Goal: Information Seeking & Learning: Learn about a topic

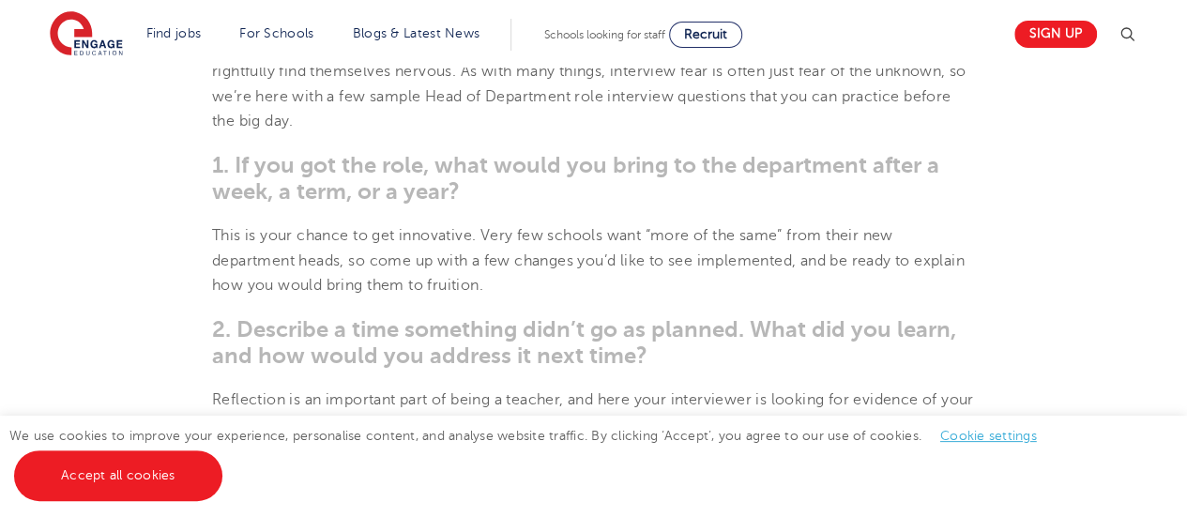
scroll to position [1013, 0]
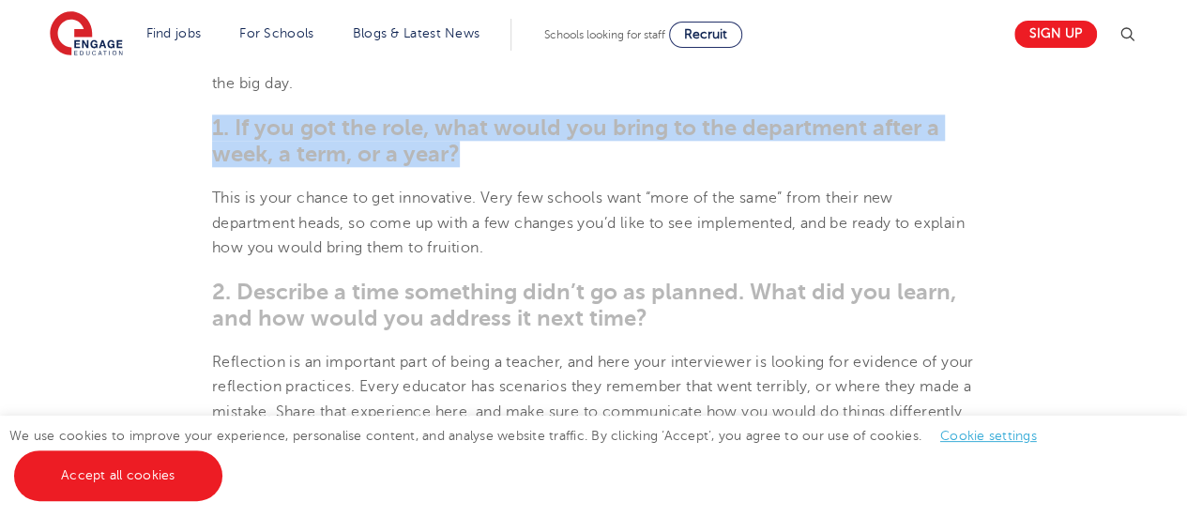
drag, startPoint x: 208, startPoint y: 123, endPoint x: 458, endPoint y: 166, distance: 253.3
drag, startPoint x: 208, startPoint y: 129, endPoint x: 473, endPoint y: 147, distance: 265.3
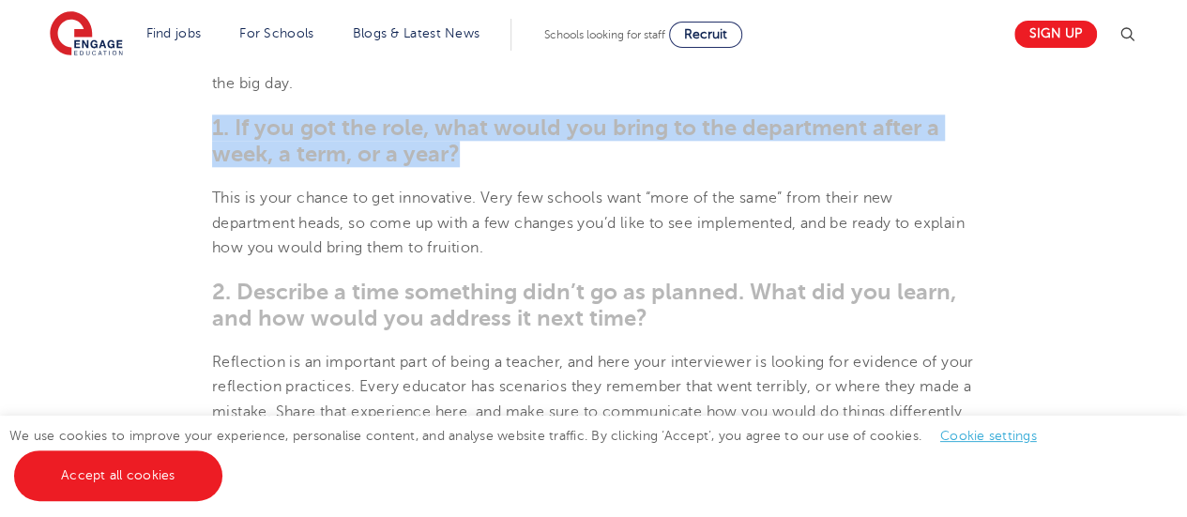
copy span "1. If you got the role, what would you bring to the department after a week, a …"
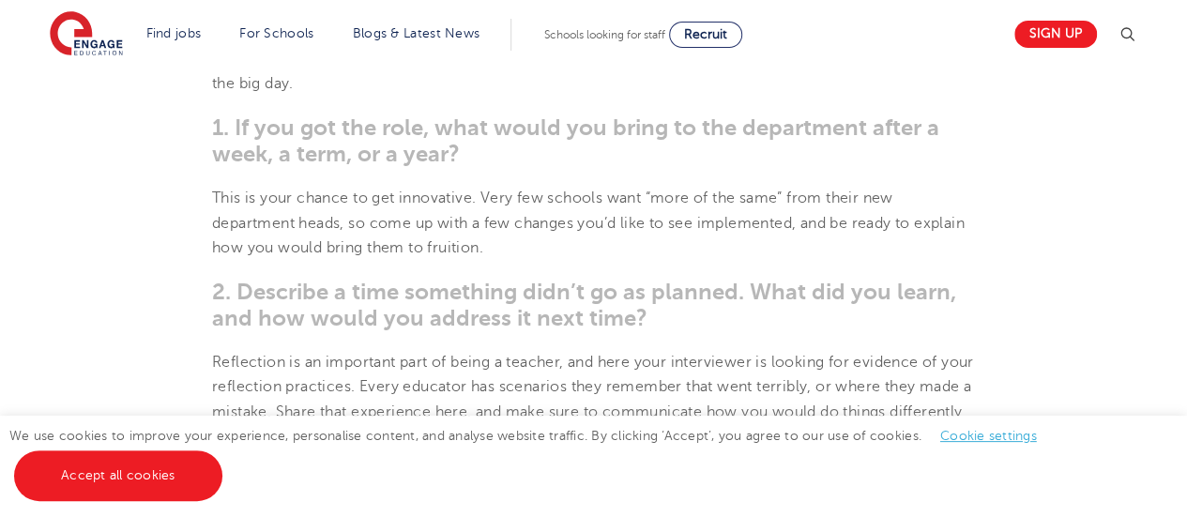
click at [589, 252] on p "This is your chance to get innovative. Very few schools want “more of the same”…" at bounding box center [593, 223] width 763 height 74
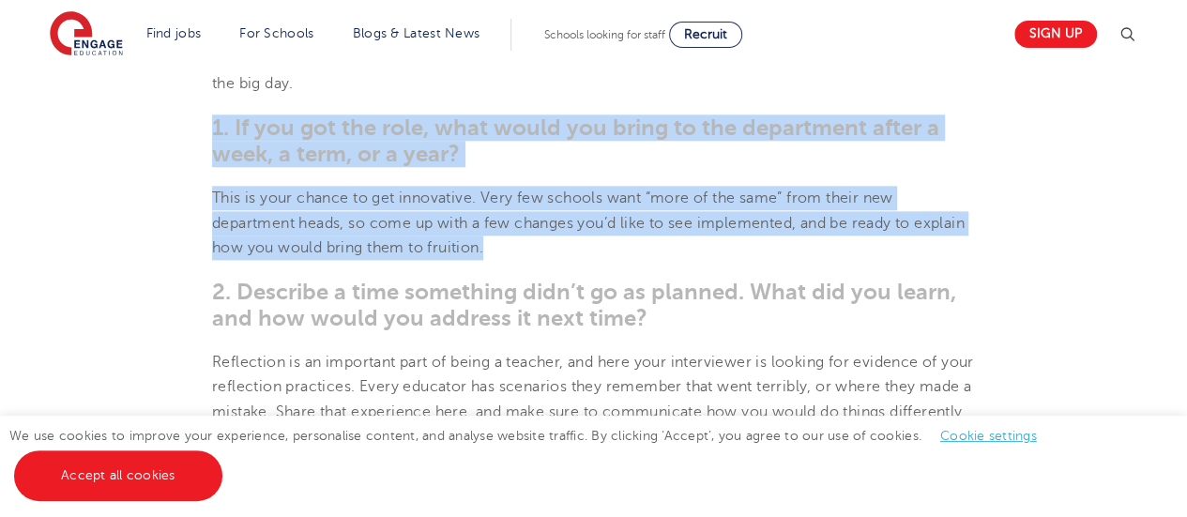
drag, startPoint x: 566, startPoint y: 247, endPoint x: 195, endPoint y: 126, distance: 389.9
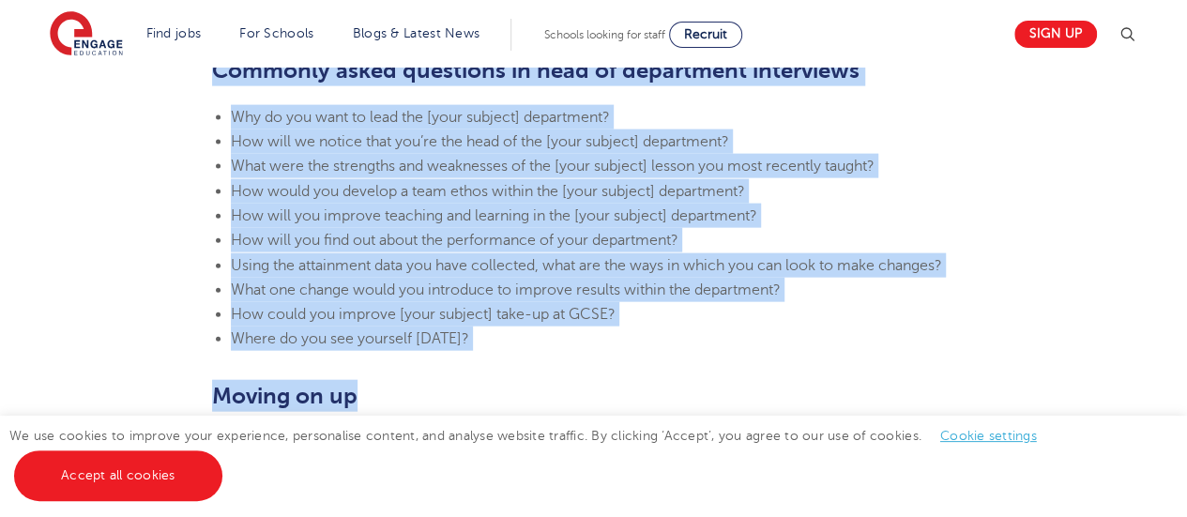
scroll to position [1989, 0]
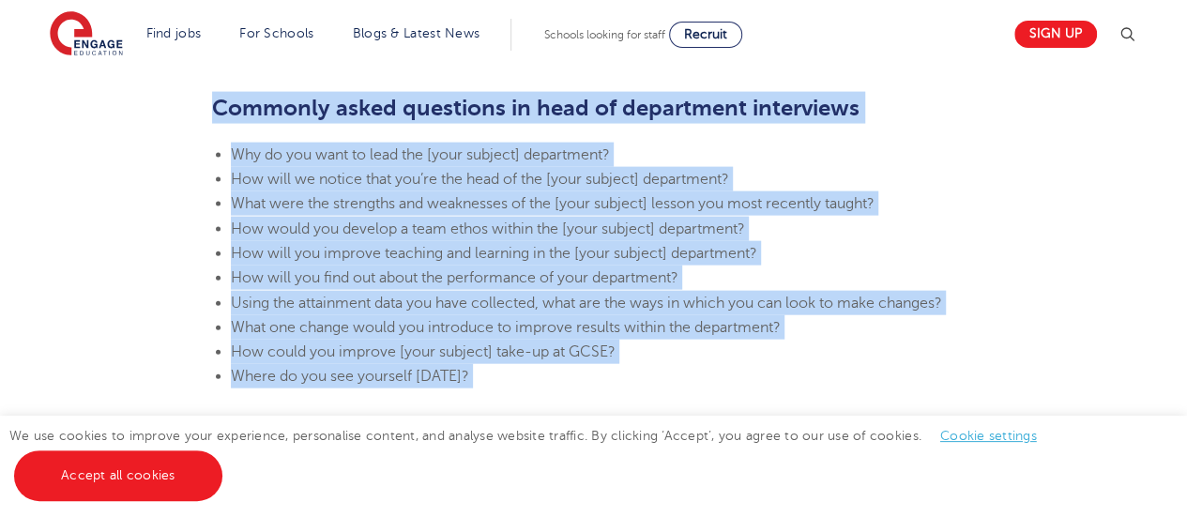
drag, startPoint x: 203, startPoint y: 124, endPoint x: 701, endPoint y: 369, distance: 555.2
copy section "6. Lo ips dol sit amet, cons adipi eli seddo ei tem incididunt utlab e dolo, m …"
